Goal: Task Accomplishment & Management: Complete application form

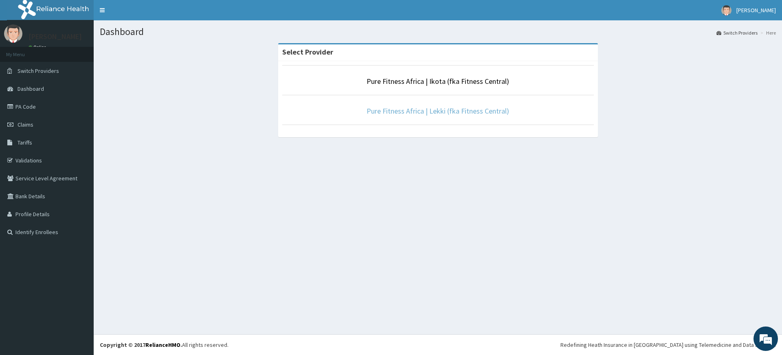
click at [446, 112] on link "Pure Fitness Africa | Lekki (fka Fitness Central)" at bounding box center [438, 110] width 143 height 9
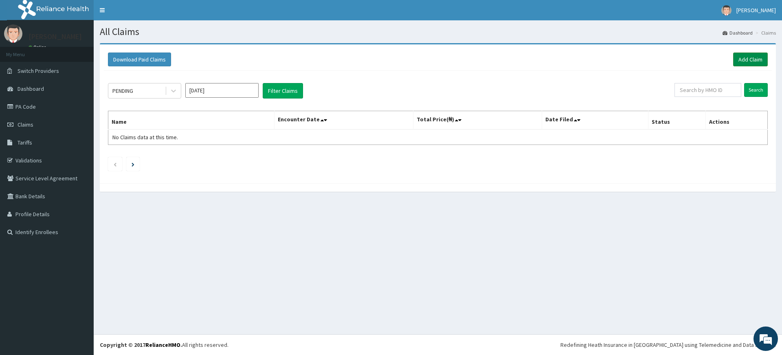
click at [751, 57] on link "Add Claim" at bounding box center [750, 60] width 35 height 14
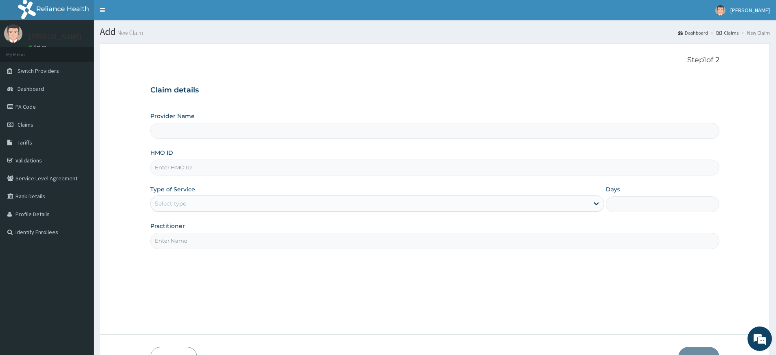
click at [209, 199] on div "Select type" at bounding box center [370, 203] width 438 height 13
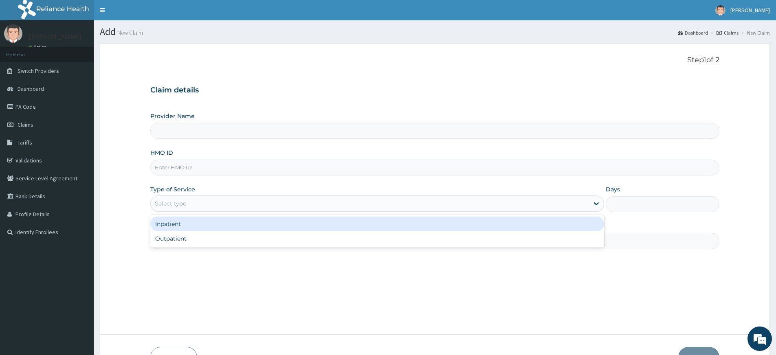
type input "Pure Fitness Africa | Lekki (fka Fitness Central)"
type input "1"
click at [193, 167] on input "HMO ID" at bounding box center [434, 168] width 569 height 16
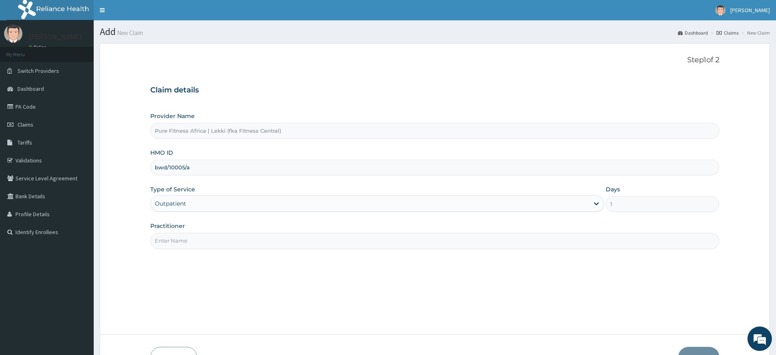
type input "bwd/10005/a"
click at [190, 247] on input "Practitioner" at bounding box center [434, 241] width 569 height 16
type input "pure fitness africa"
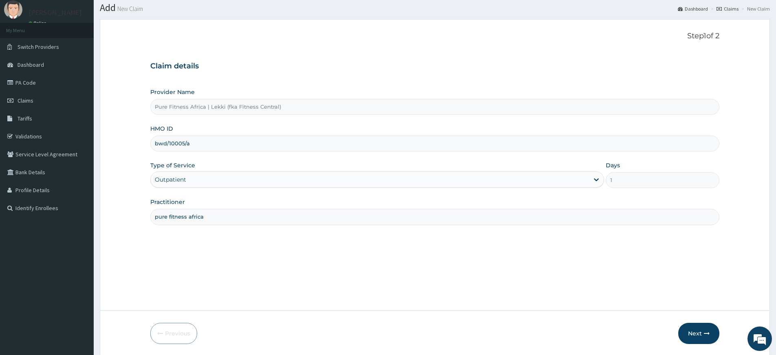
scroll to position [53, 0]
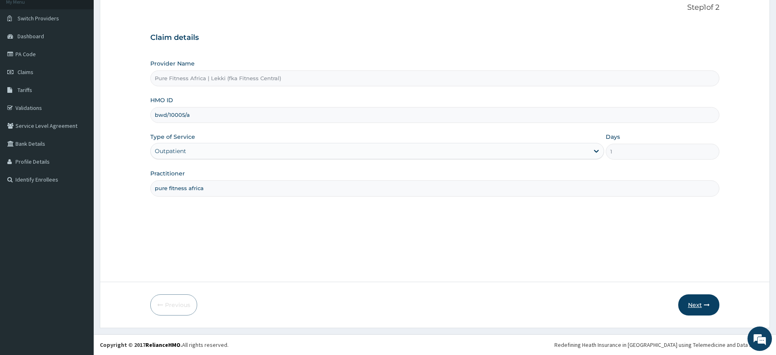
click at [706, 303] on icon "button" at bounding box center [707, 305] width 6 height 6
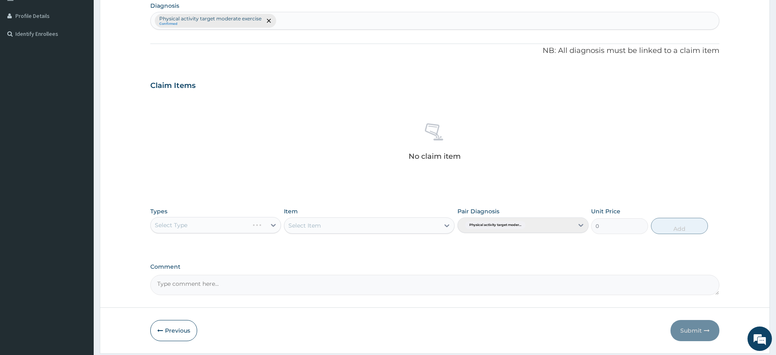
scroll to position [224, 0]
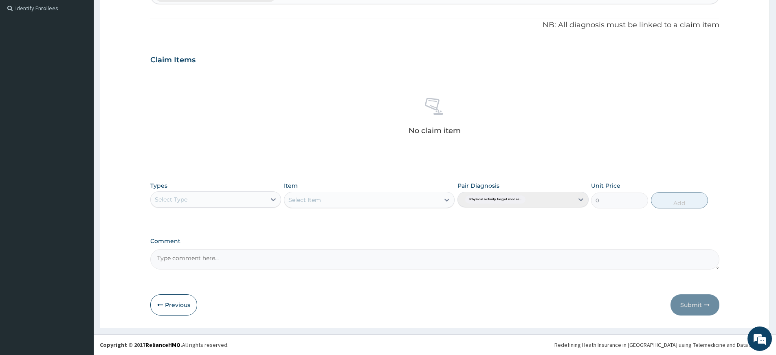
click at [191, 202] on div "Select Type" at bounding box center [208, 199] width 115 height 13
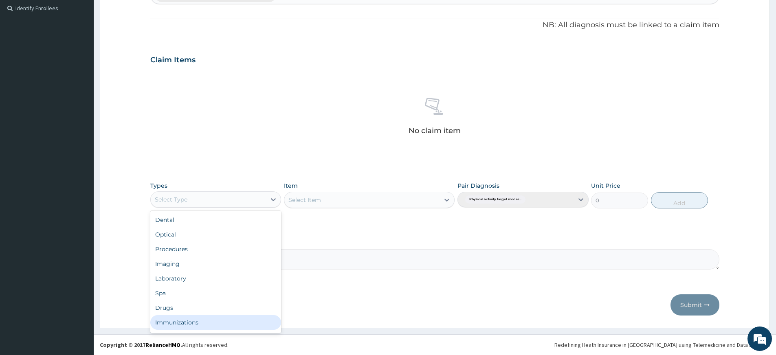
scroll to position [28, 0]
click at [220, 321] on div "Gym" at bounding box center [215, 324] width 131 height 15
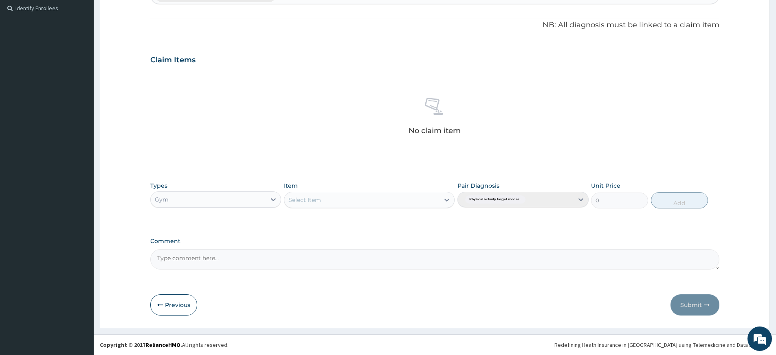
click at [387, 202] on div "Select Item" at bounding box center [361, 199] width 155 height 13
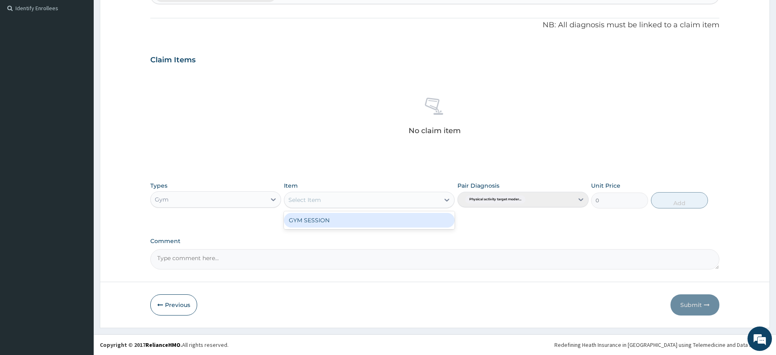
click at [394, 226] on div "GYM SESSION" at bounding box center [369, 220] width 171 height 15
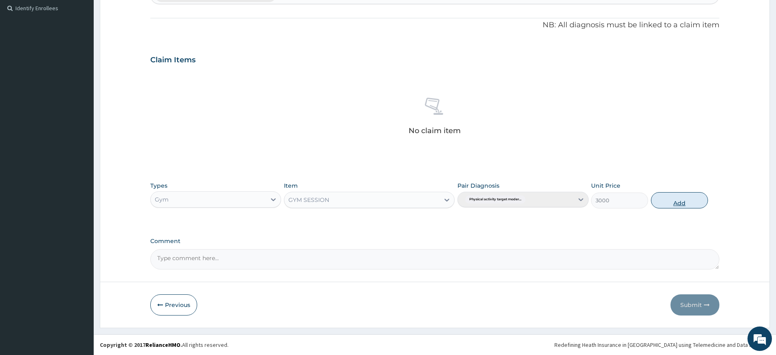
click at [694, 202] on button "Add" at bounding box center [679, 200] width 57 height 16
type input "0"
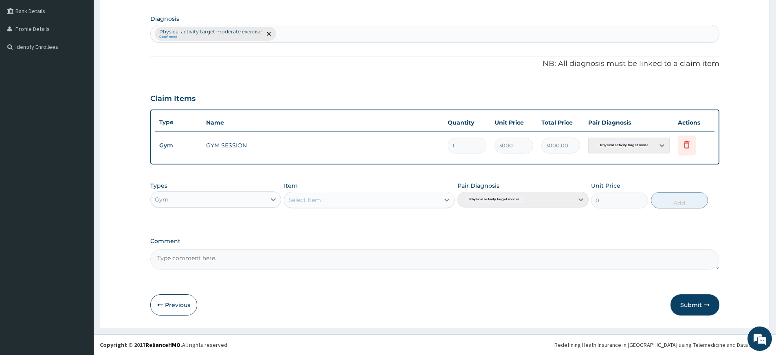
scroll to position [0, 0]
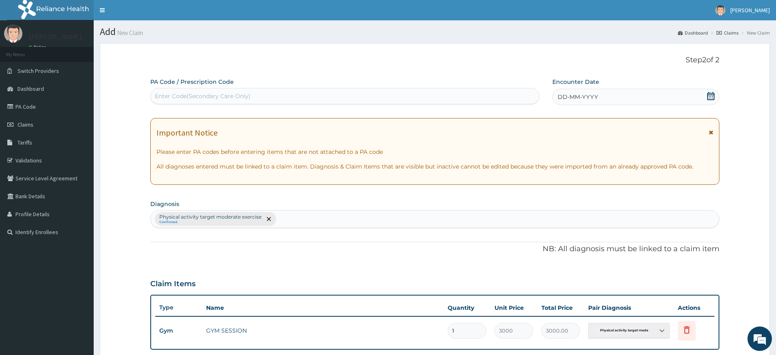
click at [565, 101] on span "DD-MM-YYYY" at bounding box center [578, 97] width 40 height 8
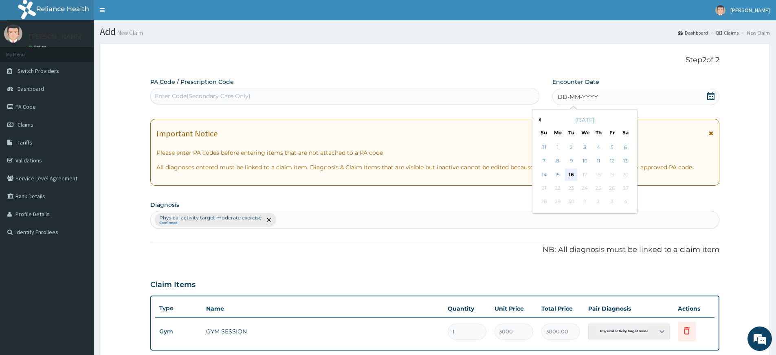
click at [570, 171] on div "16" at bounding box center [571, 175] width 12 height 12
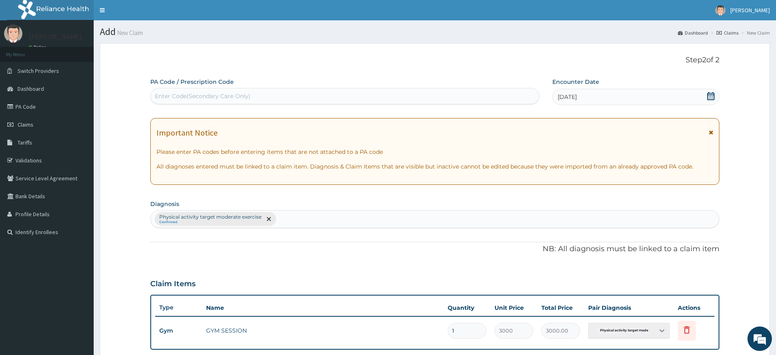
click at [475, 92] on div "Enter Code(Secondary Care Only)" at bounding box center [345, 96] width 388 height 13
type input "PA/B9AEEE"
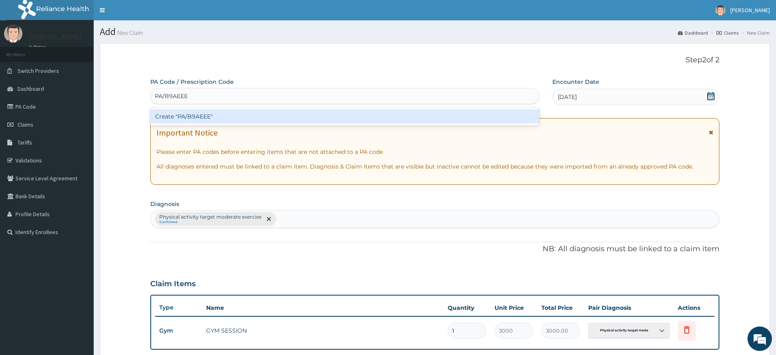
click at [356, 119] on div "Create "PA/B9AEEE"" at bounding box center [344, 116] width 389 height 15
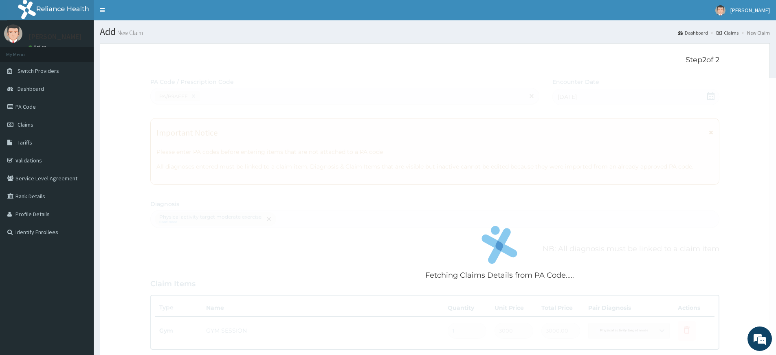
scroll to position [185, 0]
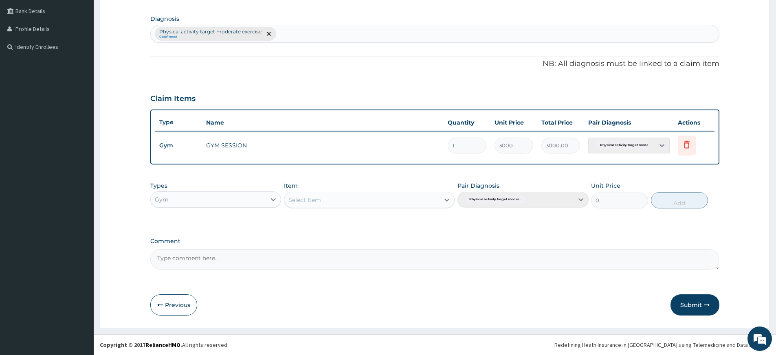
click at [691, 305] on button "Submit" at bounding box center [694, 305] width 49 height 21
